Goal: Task Accomplishment & Management: Manage account settings

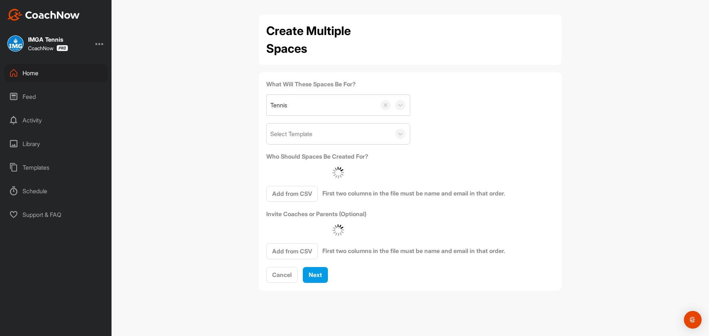
click at [24, 73] on div "Home" at bounding box center [56, 73] width 104 height 18
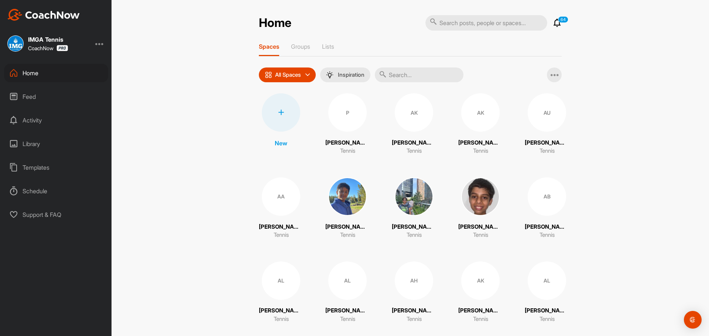
click at [401, 74] on input "text" at bounding box center [419, 75] width 89 height 15
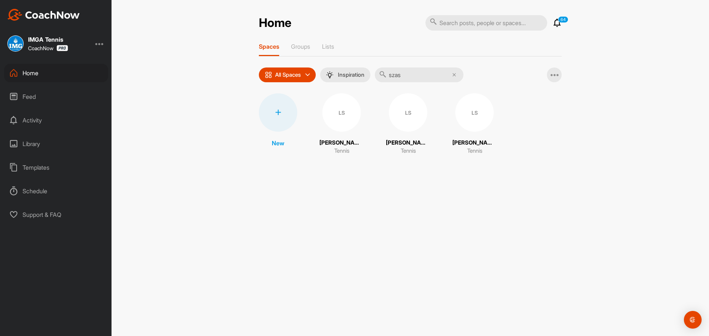
type input "szas"
click at [337, 108] on div "LS" at bounding box center [341, 112] width 38 height 38
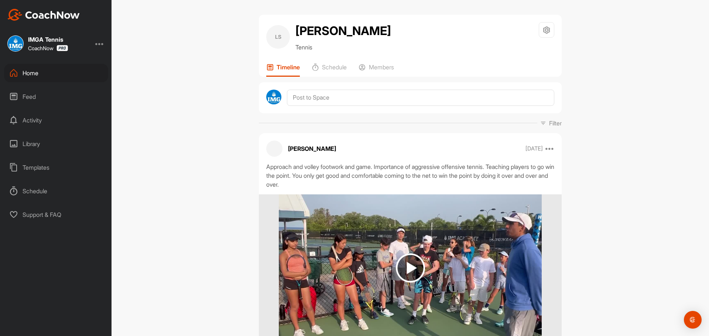
click at [41, 77] on div "Home" at bounding box center [56, 73] width 104 height 18
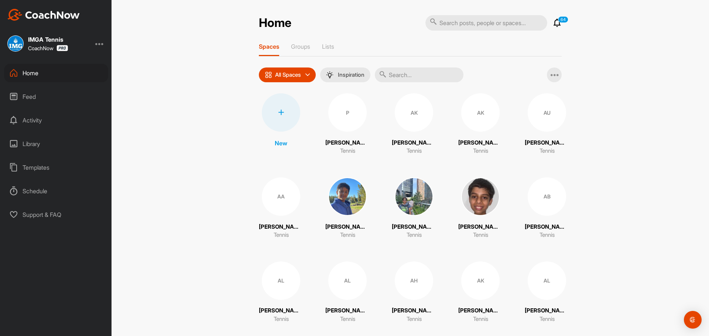
click at [441, 76] on input "text" at bounding box center [419, 75] width 89 height 15
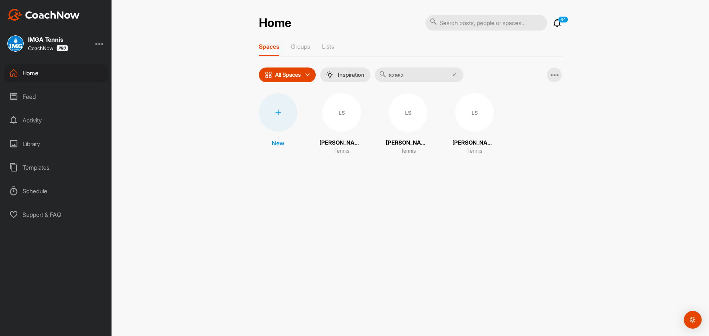
type input "szasz"
click at [399, 112] on div "LS" at bounding box center [408, 112] width 38 height 38
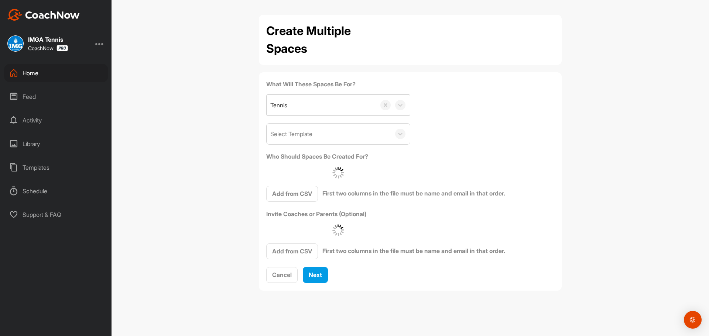
click at [36, 72] on div "Home" at bounding box center [56, 73] width 104 height 18
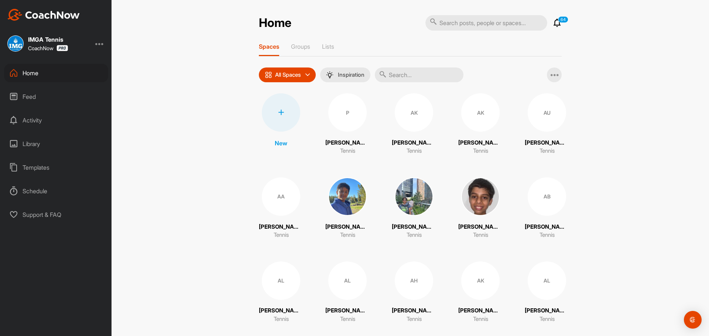
click at [416, 76] on input "text" at bounding box center [419, 75] width 89 height 15
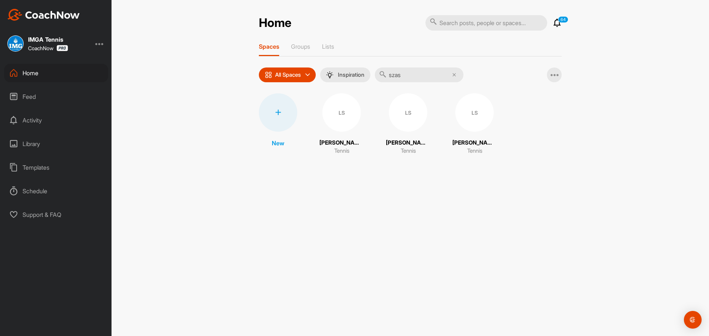
type input "szas"
click at [469, 130] on span "LS" at bounding box center [474, 112] width 38 height 38
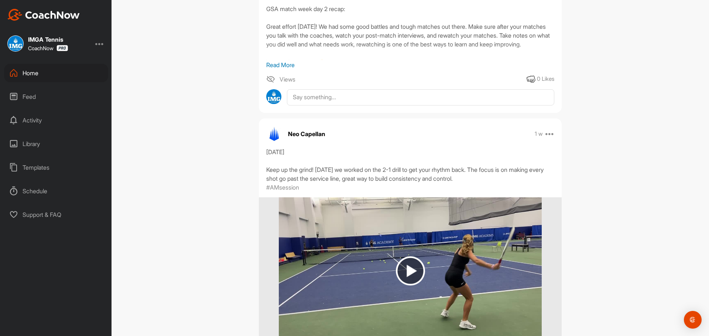
scroll to position [1064, 0]
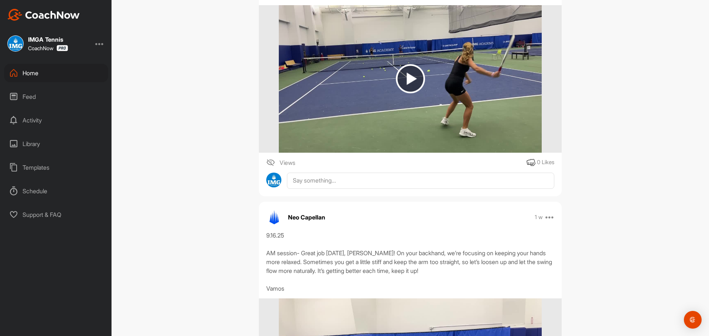
click at [410, 93] on img at bounding box center [410, 78] width 29 height 29
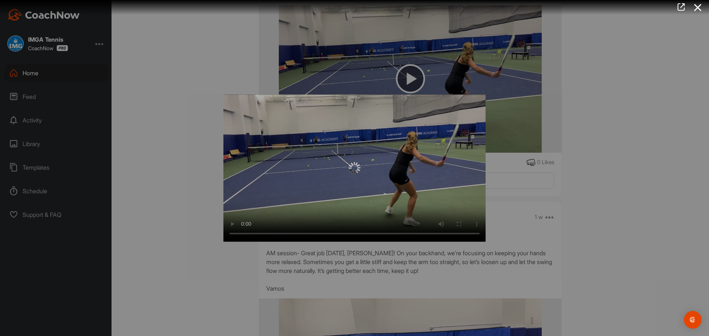
click at [234, 223] on div at bounding box center [354, 167] width 262 height 147
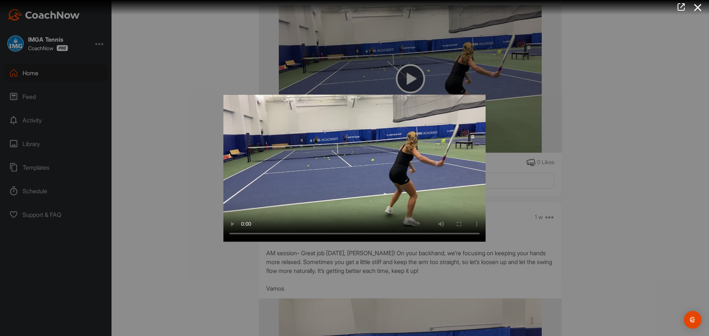
click at [165, 190] on div at bounding box center [354, 168] width 709 height 336
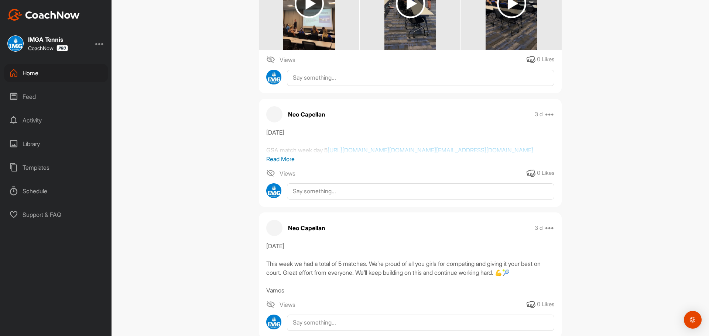
scroll to position [0, 0]
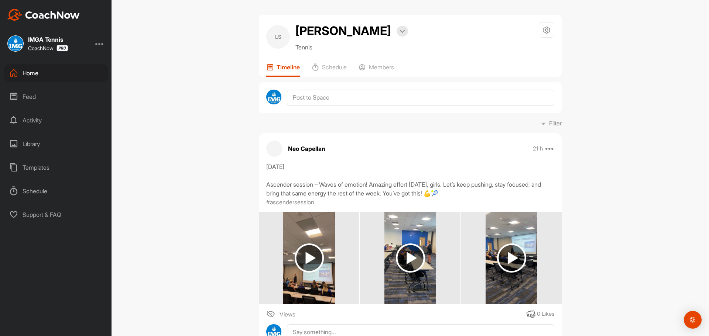
click at [54, 72] on div "Home" at bounding box center [56, 73] width 104 height 18
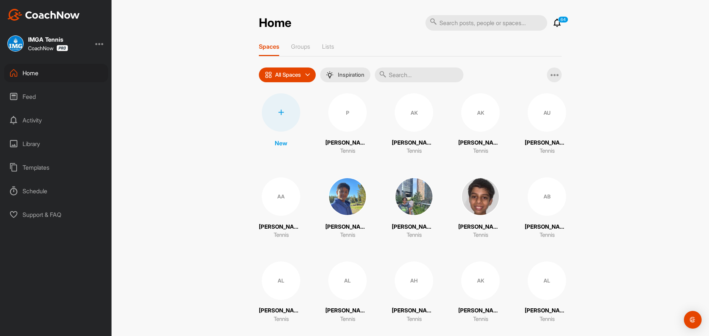
click at [413, 77] on input "text" at bounding box center [419, 75] width 89 height 15
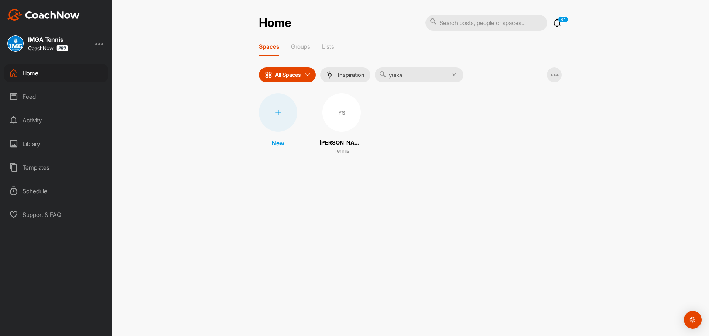
type input "yuika"
click at [337, 110] on div "YS" at bounding box center [341, 112] width 38 height 38
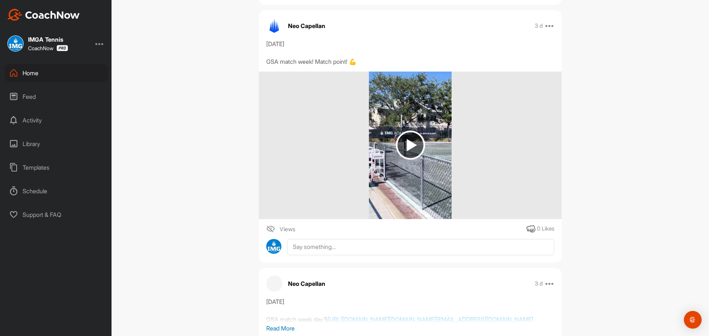
scroll to position [597, 0]
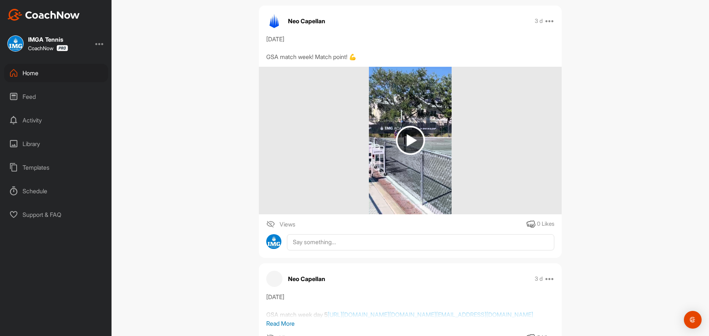
click at [414, 143] on img at bounding box center [410, 140] width 29 height 29
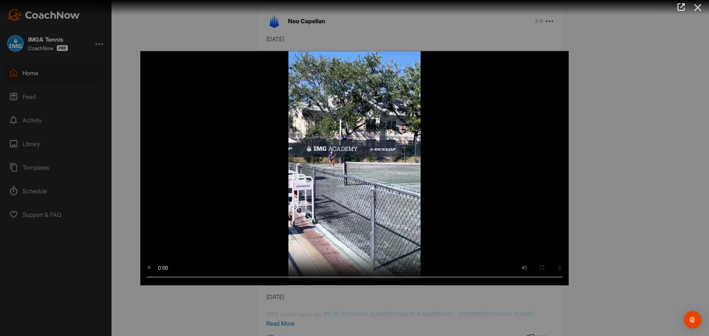
click at [699, 6] on icon at bounding box center [697, 8] width 17 height 14
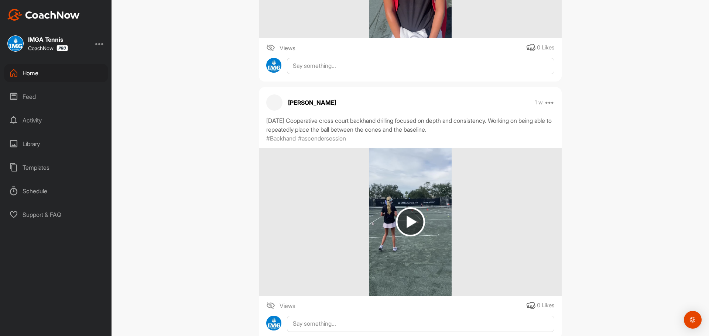
scroll to position [2360, 0]
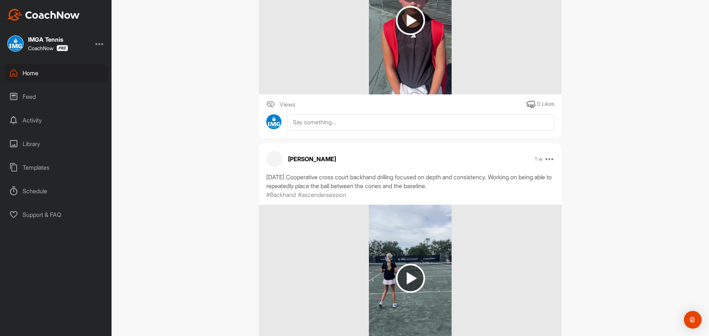
click at [398, 35] on img at bounding box center [410, 20] width 29 height 29
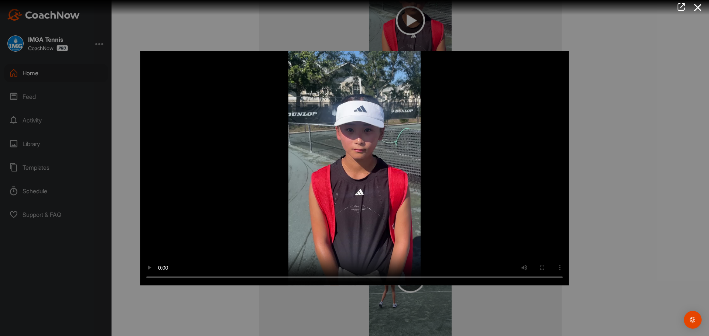
click at [686, 140] on div at bounding box center [354, 168] width 709 height 336
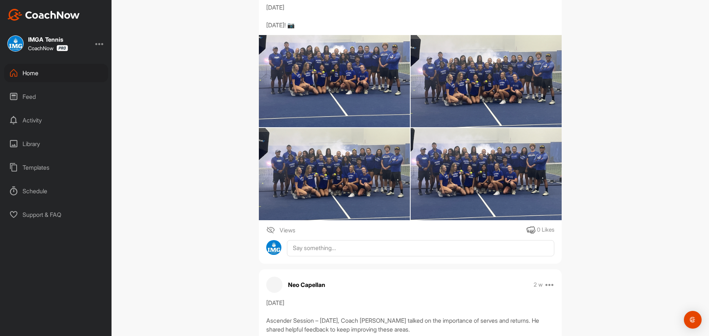
scroll to position [3304, 0]
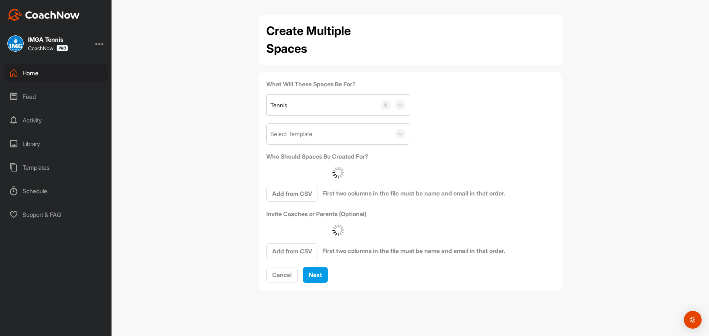
click at [41, 69] on div "Home" at bounding box center [56, 73] width 104 height 18
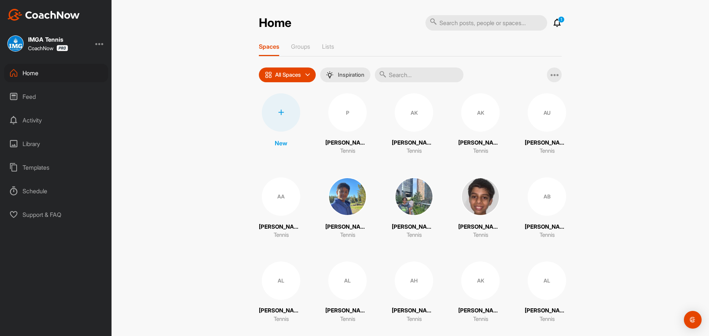
click at [410, 70] on input "text" at bounding box center [419, 75] width 89 height 15
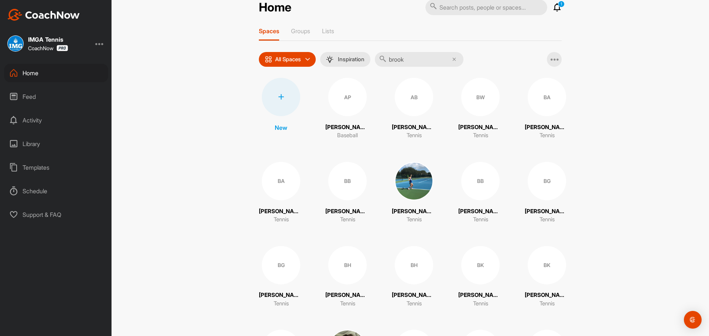
scroll to position [16, 0]
type input "brook"
click at [549, 266] on div "BK" at bounding box center [546, 265] width 38 height 38
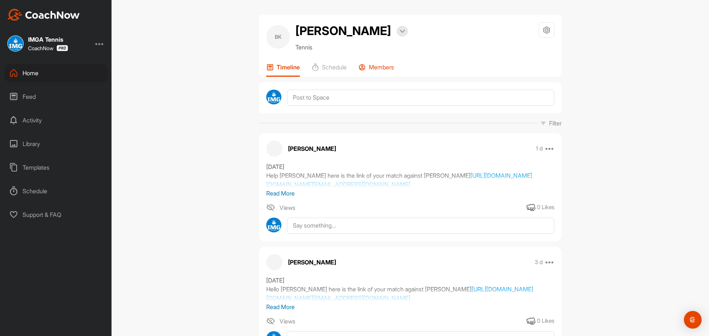
click at [381, 71] on p "Members" at bounding box center [381, 66] width 25 height 7
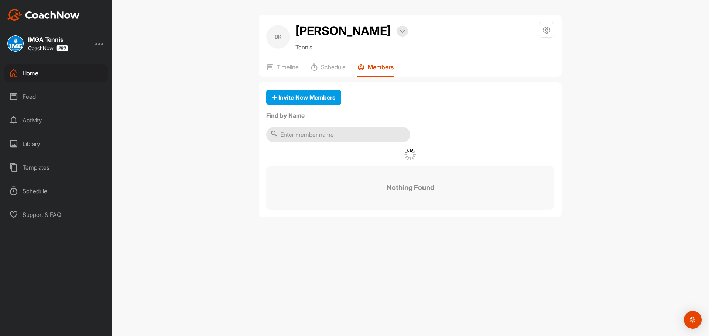
click at [378, 71] on p "Members" at bounding box center [381, 66] width 26 height 7
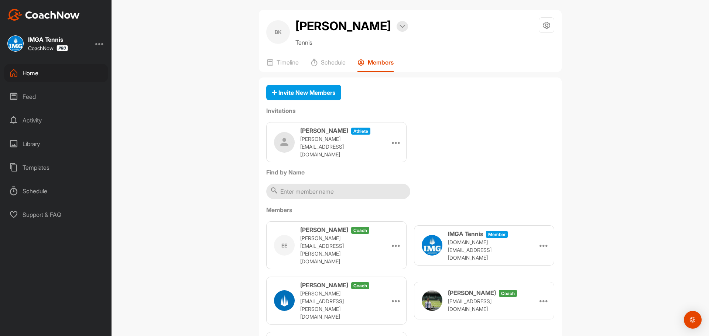
scroll to position [4, 0]
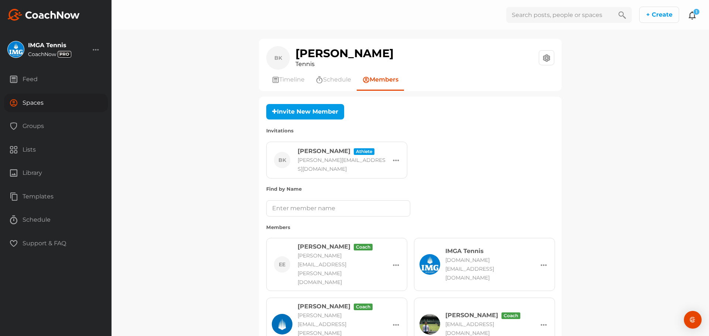
click at [693, 17] on icon at bounding box center [691, 15] width 9 height 9
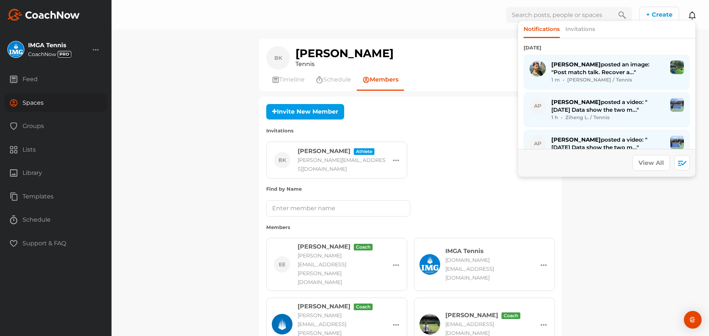
click at [693, 17] on icon at bounding box center [691, 15] width 9 height 9
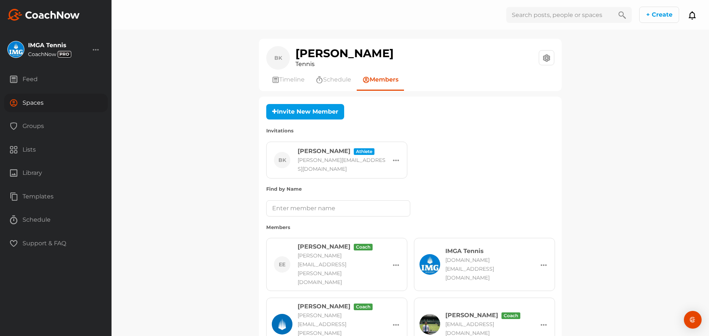
click at [182, 161] on div "BK Brooke Komorowski Tennis Space Settings Your Notifications Timeline Schedule…" at bounding box center [409, 168] width 597 height 336
drag, startPoint x: 410, startPoint y: 54, endPoint x: 294, endPoint y: 58, distance: 116.3
click at [294, 58] on div "BK Brooke Komorowski Tennis Space Settings Your Notifications" at bounding box center [410, 58] width 288 height 24
copy h1 "[PERSON_NAME]"
click at [309, 113] on button "Invite New Member" at bounding box center [305, 112] width 78 height 16
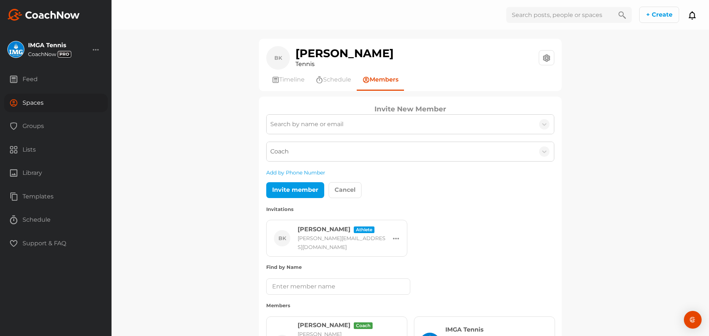
click at [311, 127] on div "Search by name or email" at bounding box center [306, 124] width 73 height 9
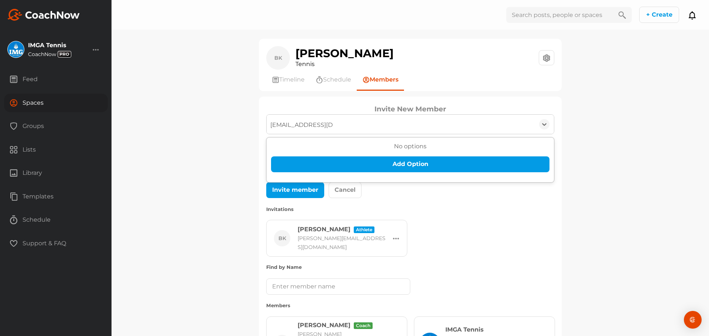
type input "brookekom@gmail.com"
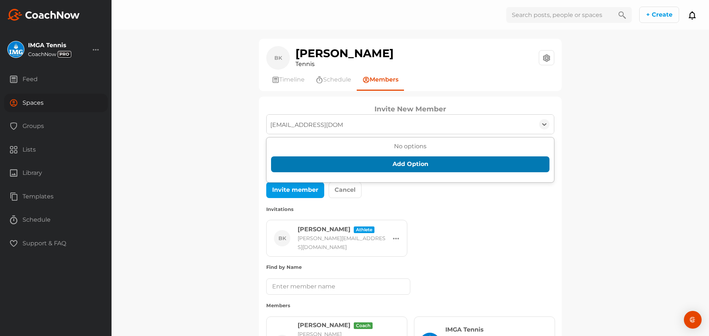
click at [313, 157] on button "Add Option" at bounding box center [410, 164] width 278 height 16
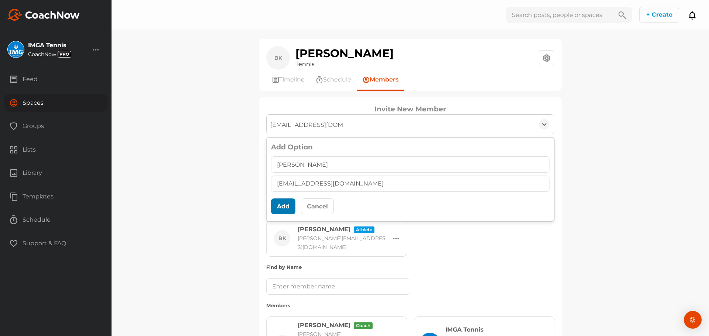
type input "Brooke Komorowski"
click at [274, 203] on button "Add" at bounding box center [283, 207] width 24 height 16
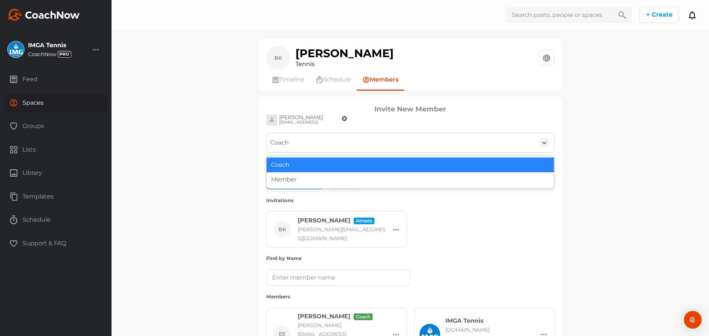
click at [286, 143] on div "Coach" at bounding box center [279, 142] width 18 height 9
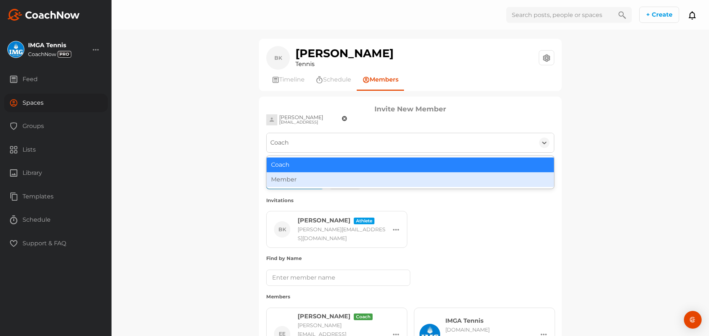
click at [282, 181] on div "Member" at bounding box center [409, 179] width 287 height 15
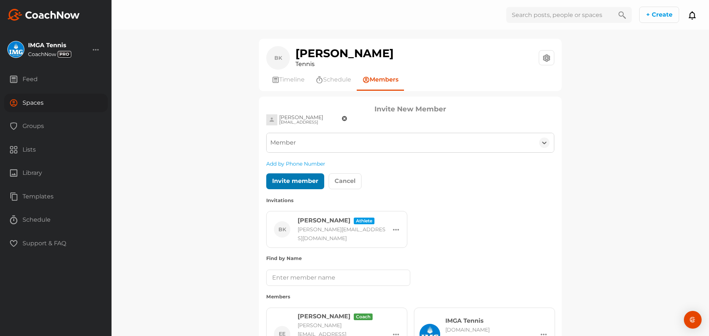
click at [282, 181] on div "Invite member" at bounding box center [295, 181] width 46 height 9
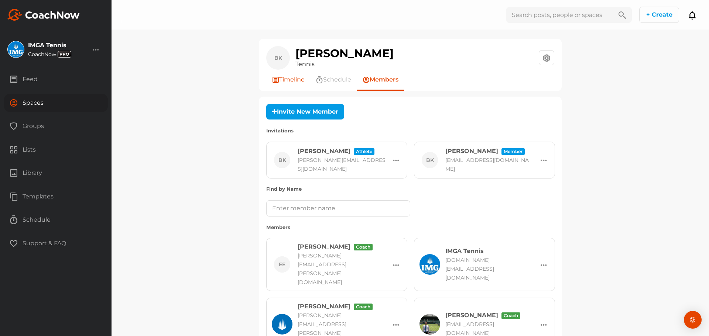
click at [281, 82] on span "Timeline" at bounding box center [291, 79] width 25 height 9
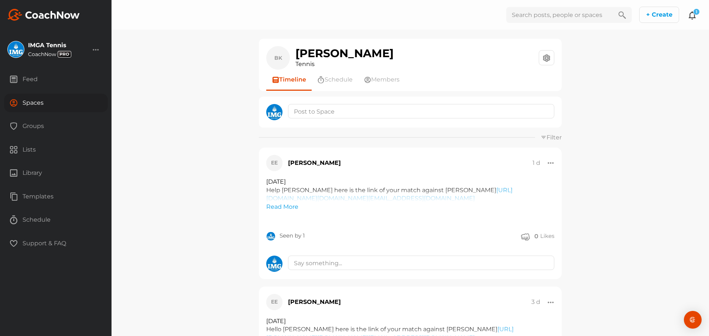
click at [692, 17] on icon at bounding box center [691, 15] width 9 height 9
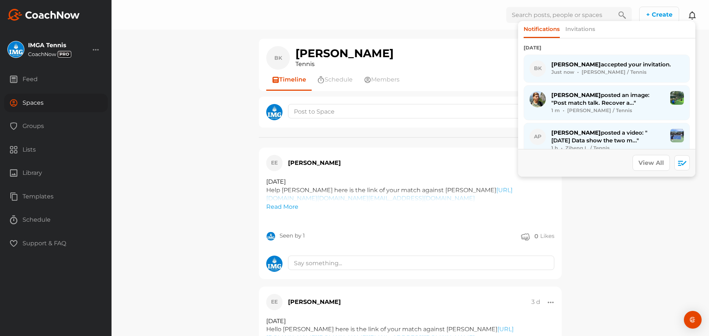
click at [693, 16] on icon at bounding box center [691, 15] width 9 height 9
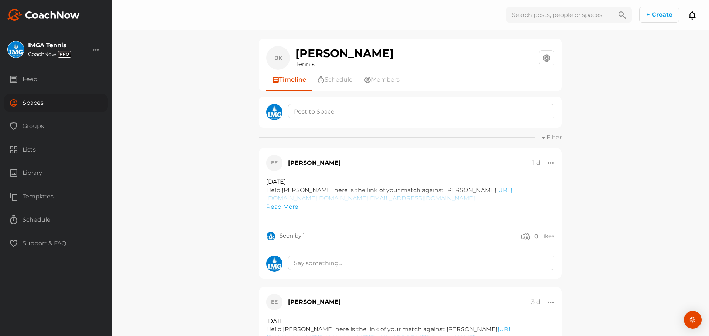
click at [41, 100] on div "Spaces" at bounding box center [56, 103] width 104 height 18
